Goal: Navigation & Orientation: Find specific page/section

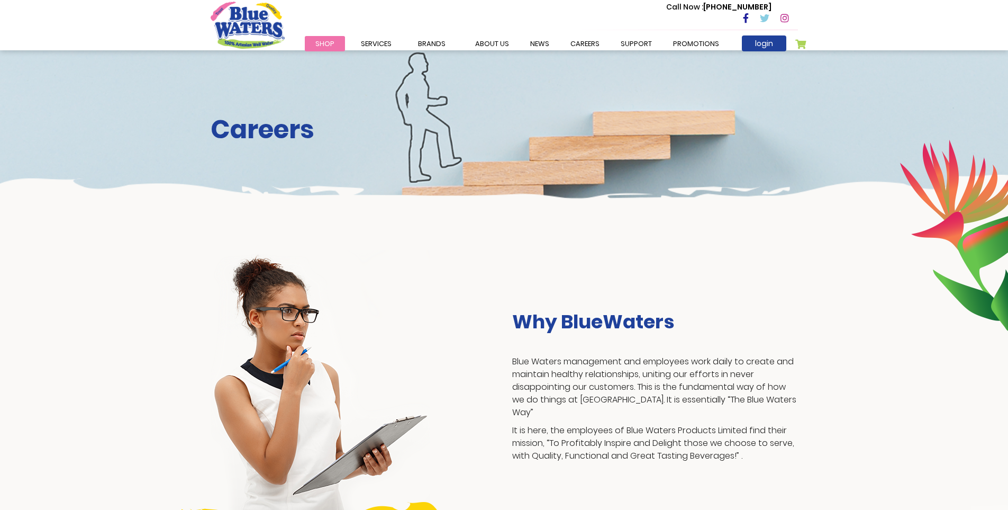
scroll to position [956, 0]
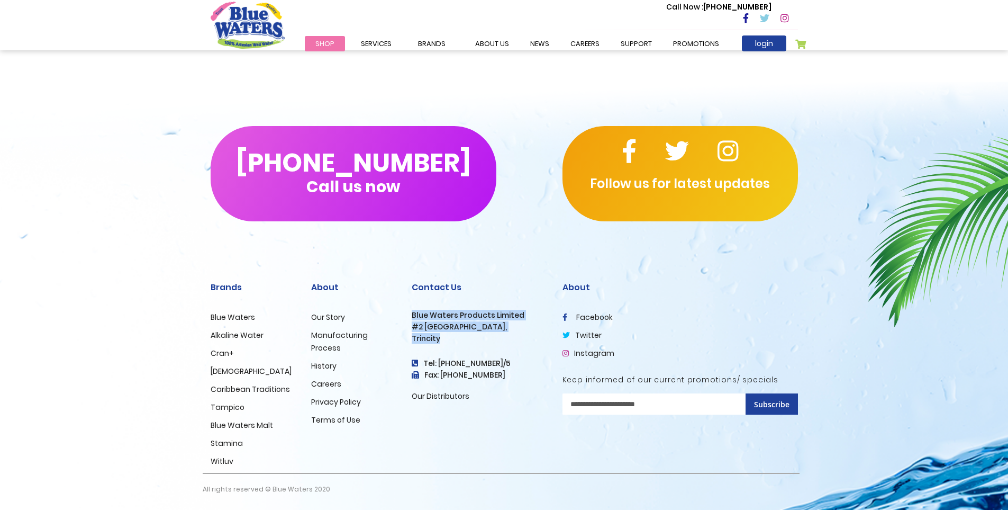
click at [328, 382] on link "Careers" at bounding box center [326, 383] width 30 height 11
click at [689, 43] on link "Promotions" at bounding box center [696, 43] width 67 height 15
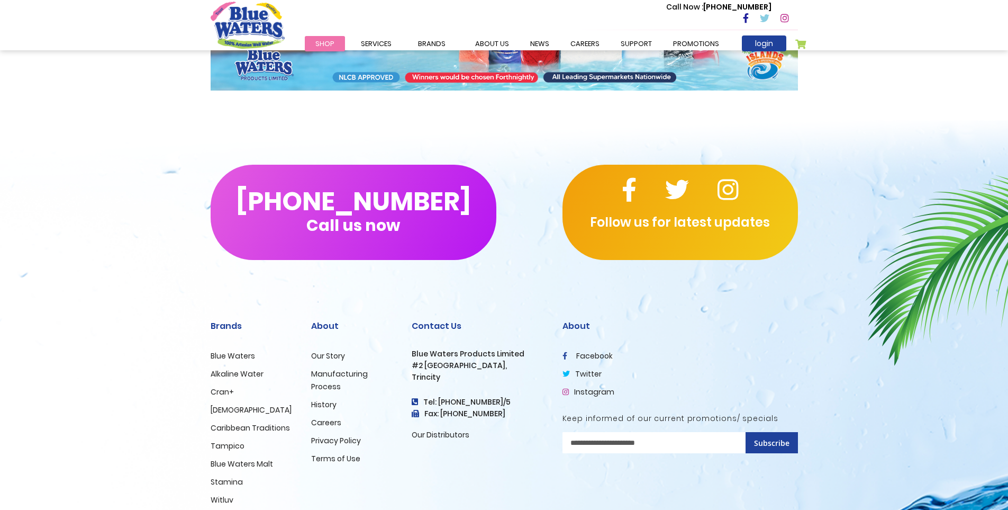
scroll to position [159, 0]
